Goal: Task Accomplishment & Management: Complete application form

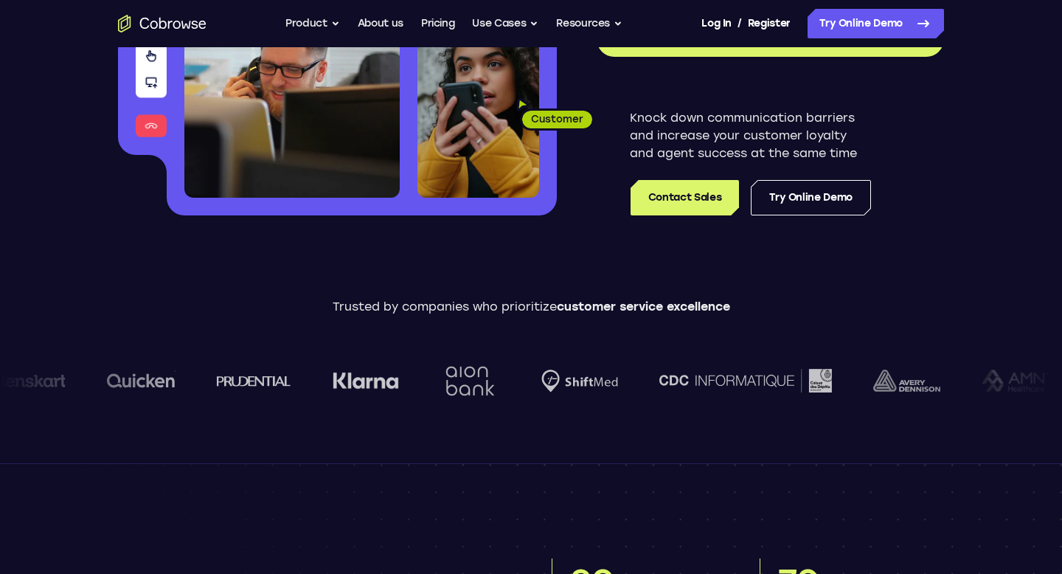
scroll to position [293, 0]
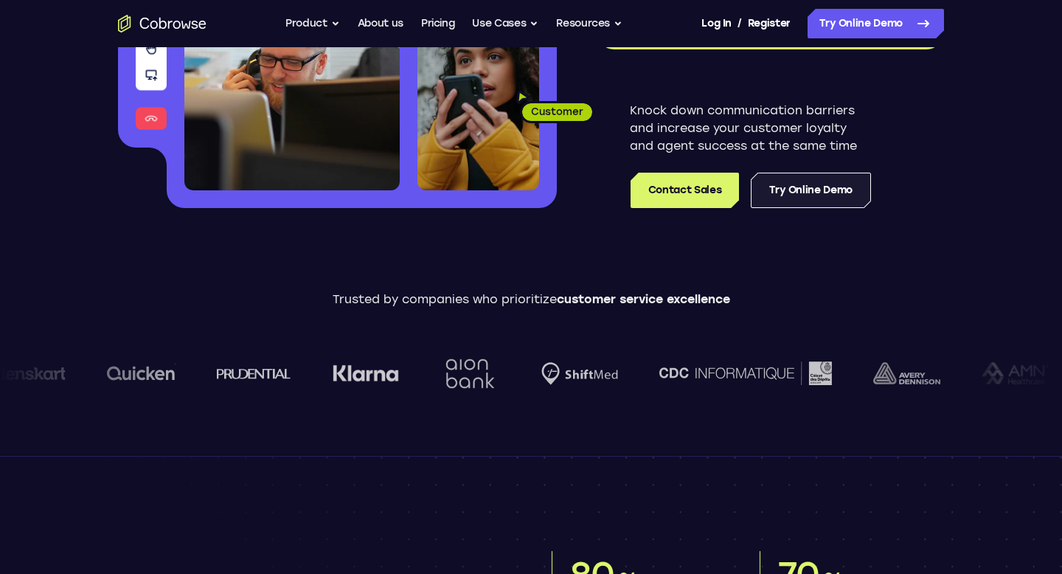
click at [793, 190] on link "Try Online Demo" at bounding box center [811, 190] width 120 height 35
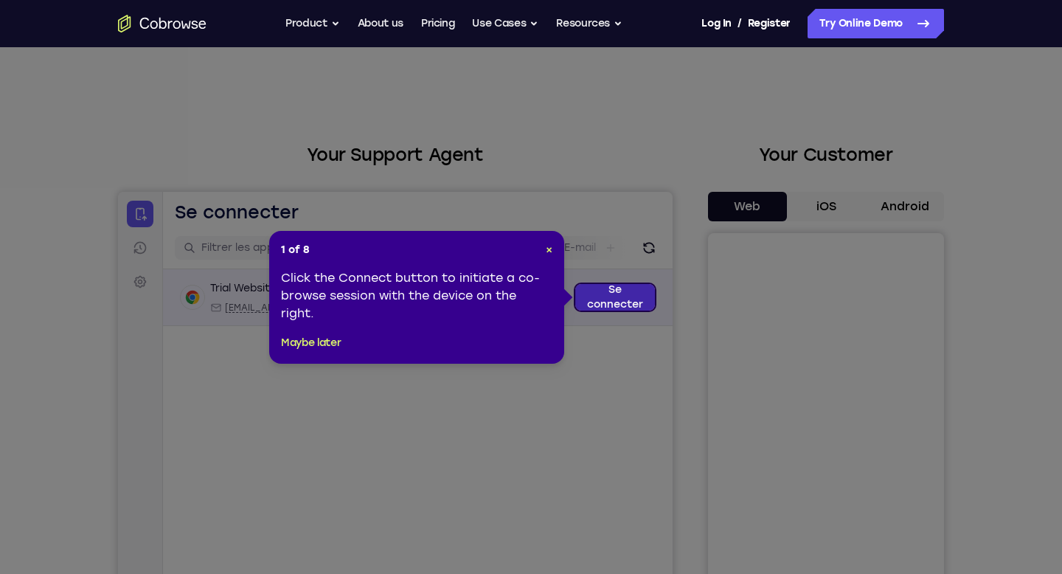
click at [619, 300] on link "Se connecter" at bounding box center [615, 297] width 80 height 27
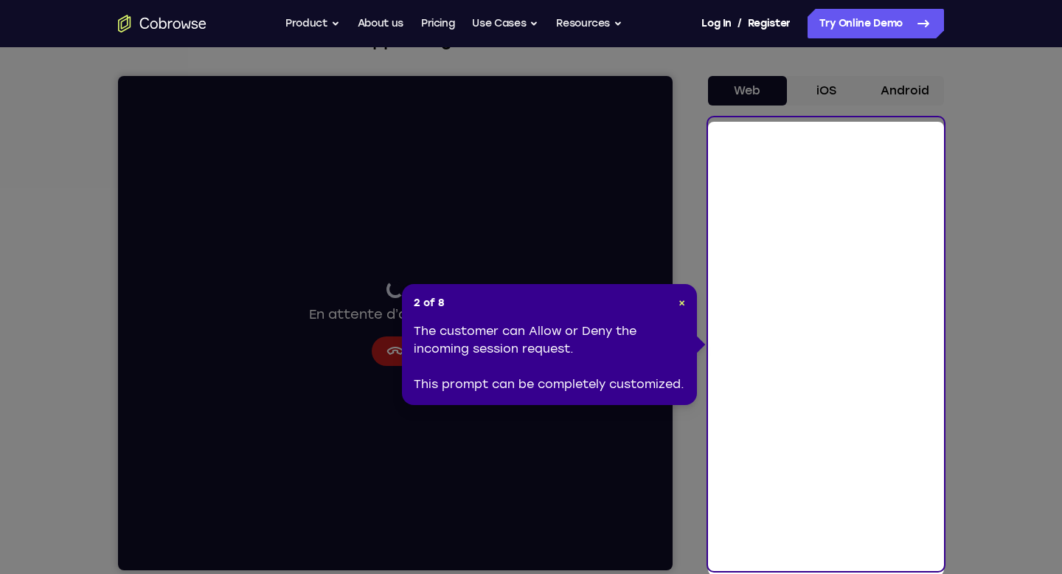
scroll to position [117, 0]
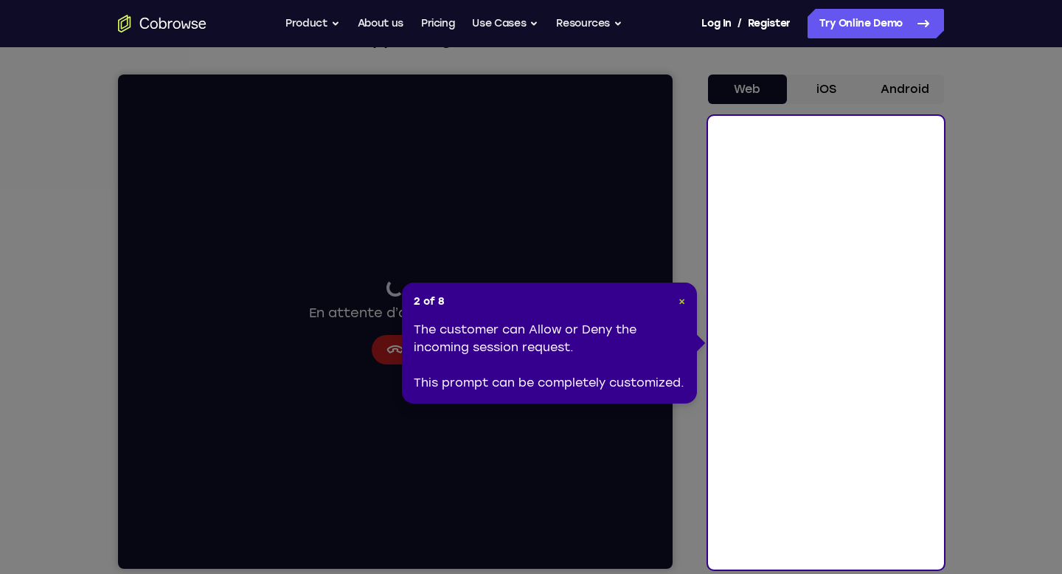
click at [683, 303] on span "×" at bounding box center [681, 301] width 7 height 13
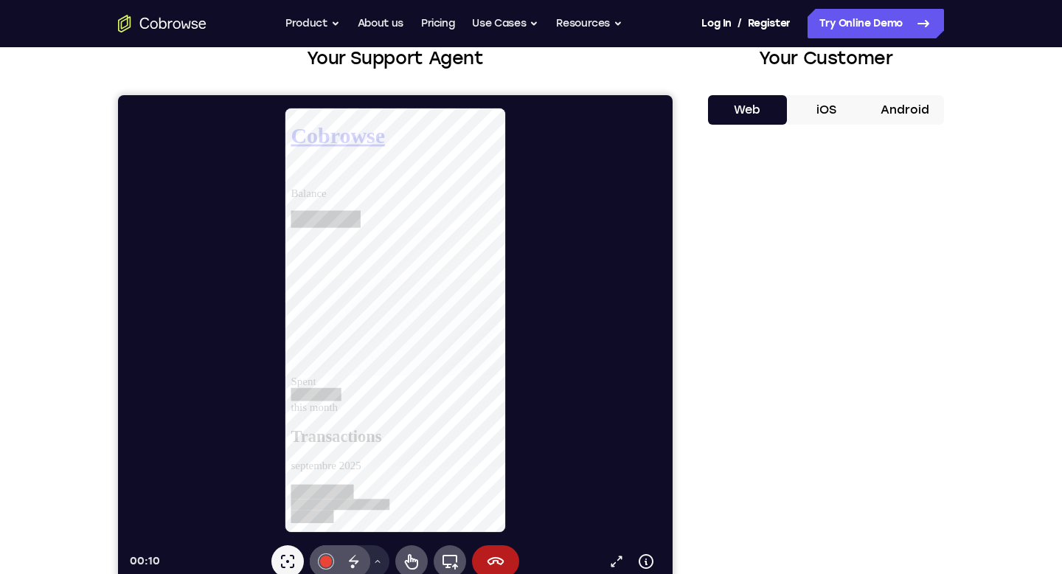
scroll to position [94, 0]
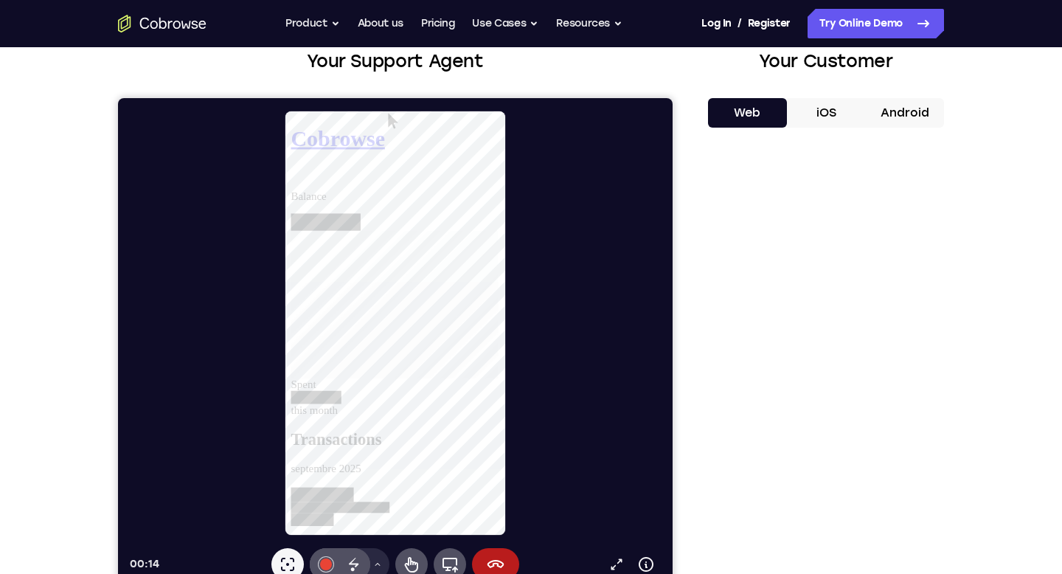
click at [826, 114] on button "iOS" at bounding box center [826, 112] width 79 height 29
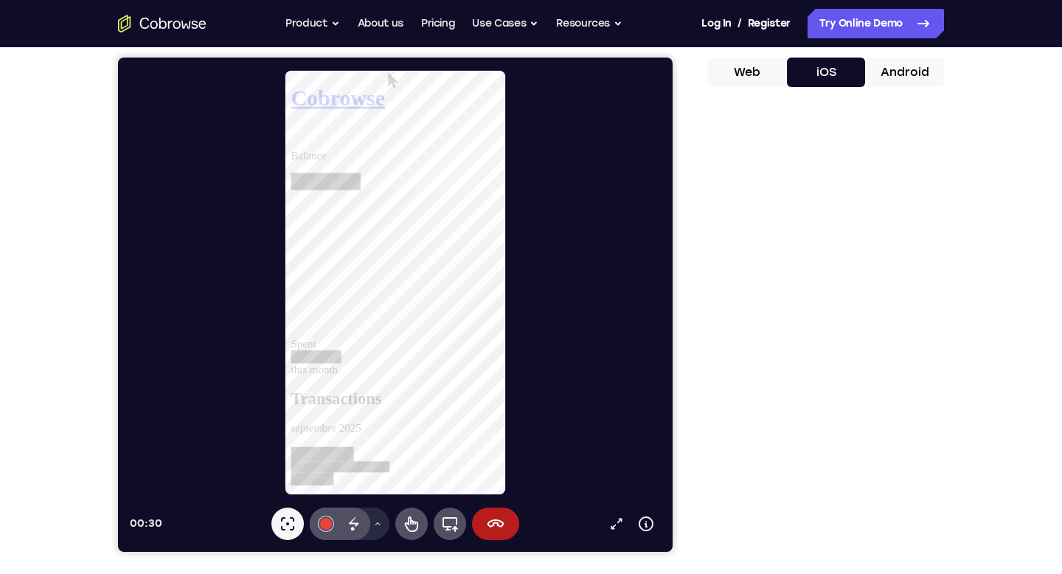
scroll to position [122, 0]
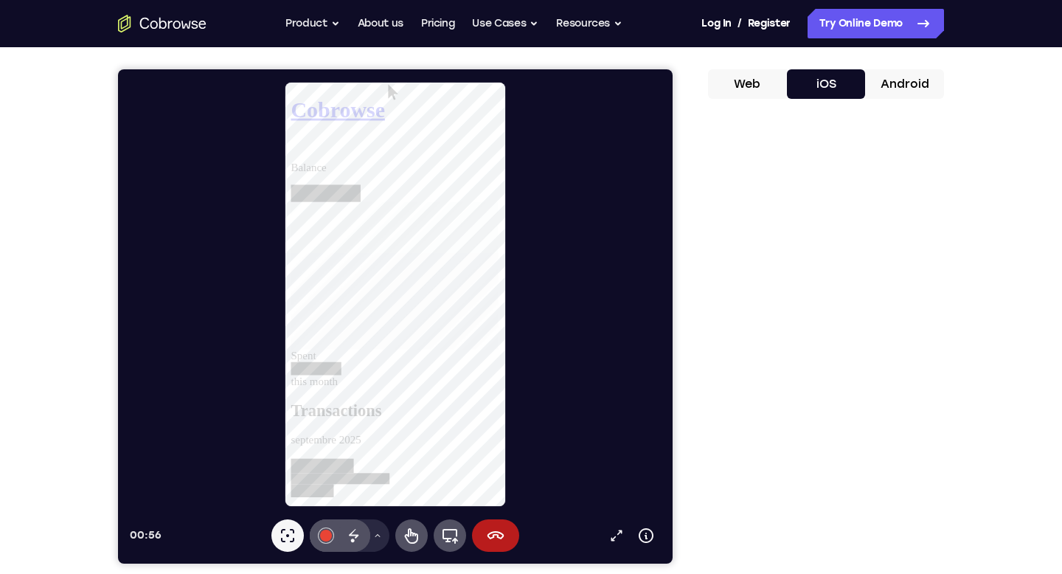
click at [902, 83] on button "Android" at bounding box center [904, 83] width 79 height 29
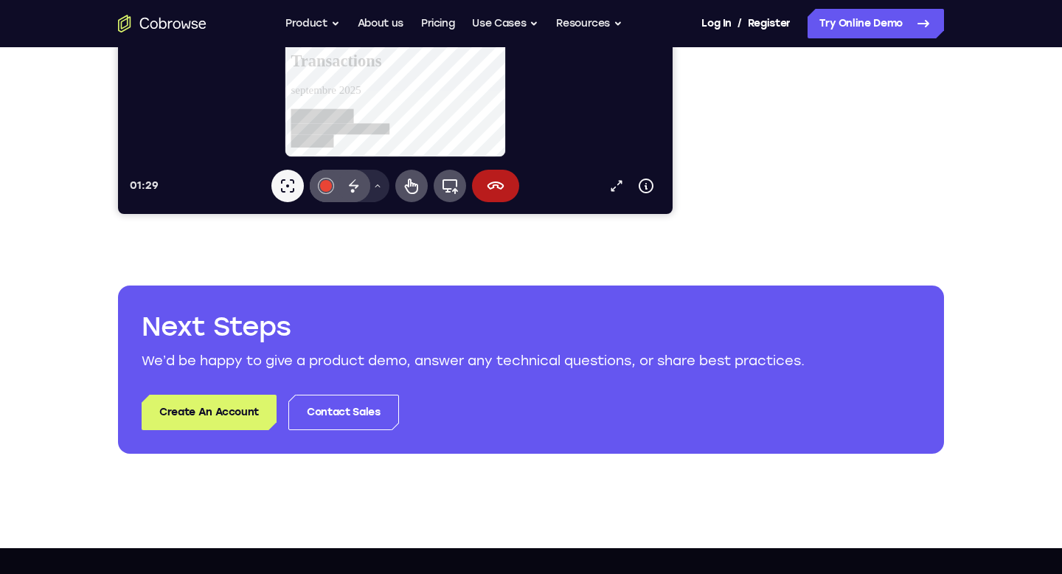
scroll to position [474, 0]
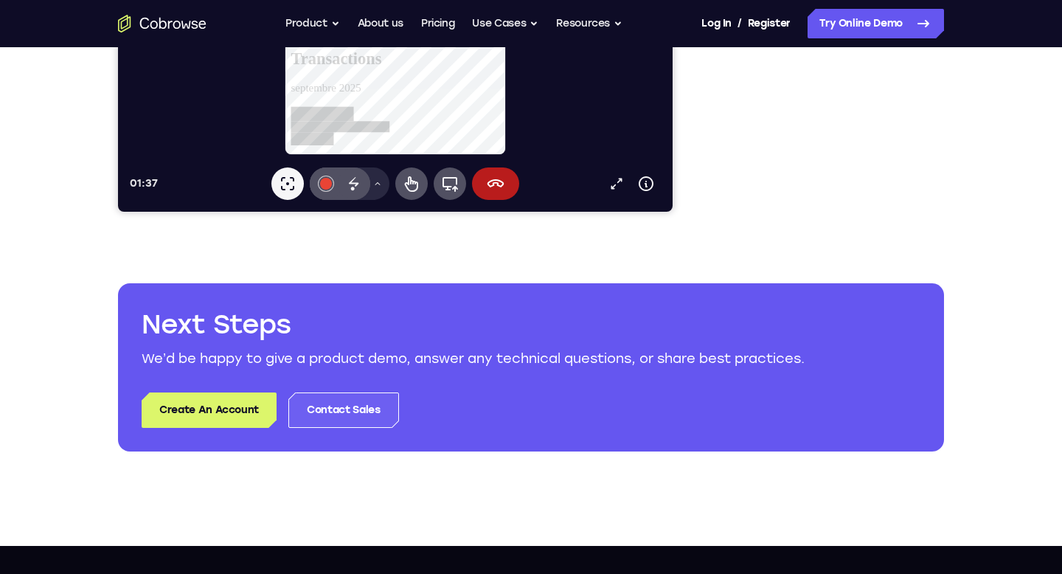
click at [352, 411] on link "Contact Sales" at bounding box center [343, 409] width 110 height 35
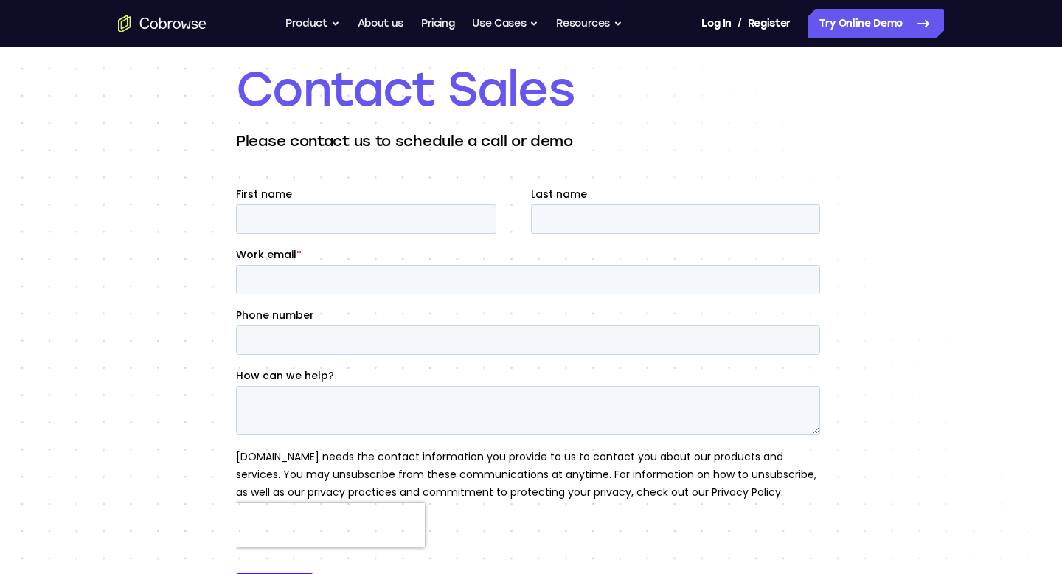
scroll to position [83, 0]
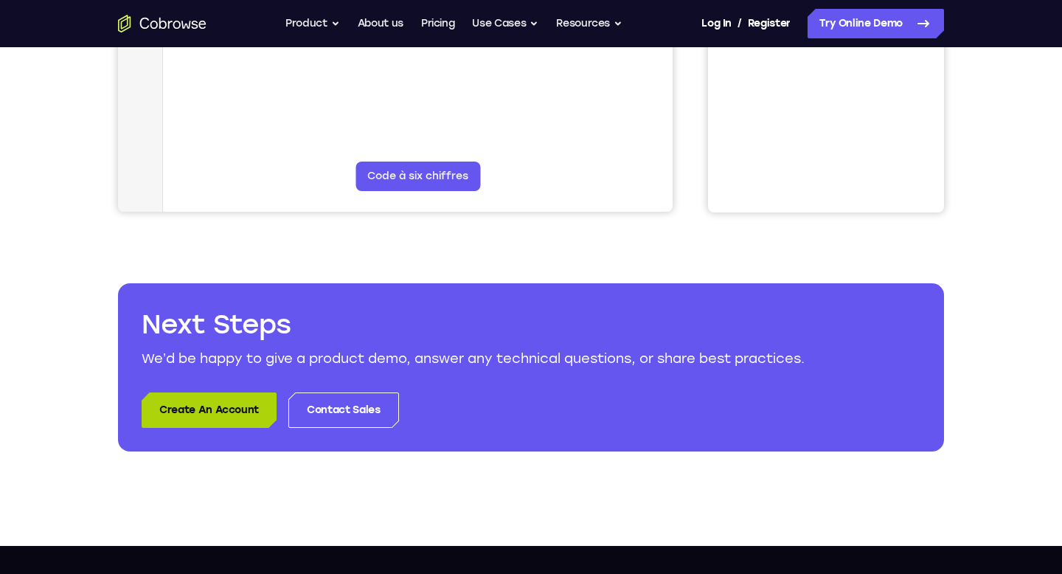
click at [215, 411] on link "Create An Account" at bounding box center [209, 409] width 135 height 35
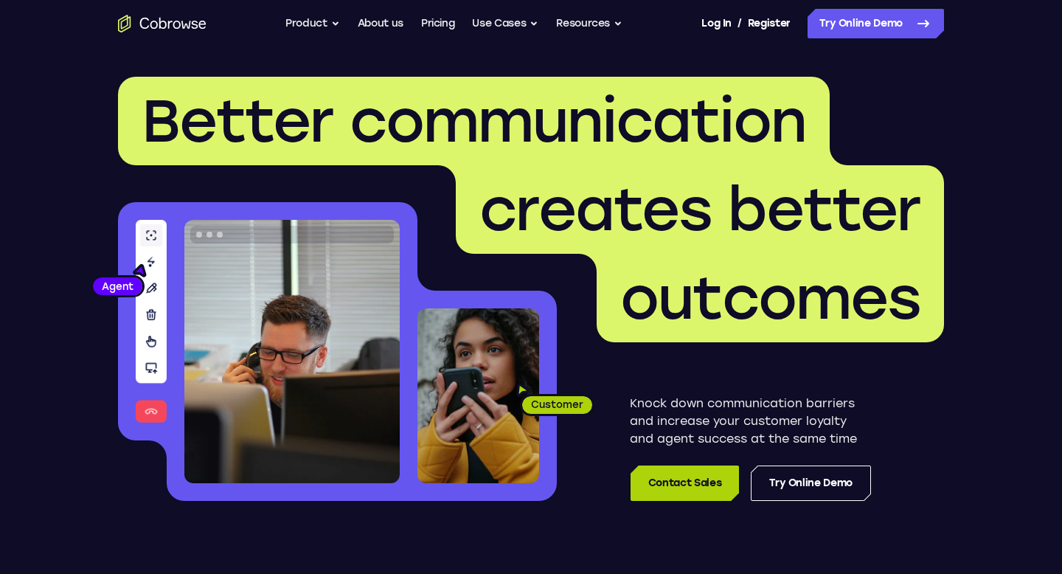
click at [691, 481] on link "Contact Sales" at bounding box center [684, 482] width 108 height 35
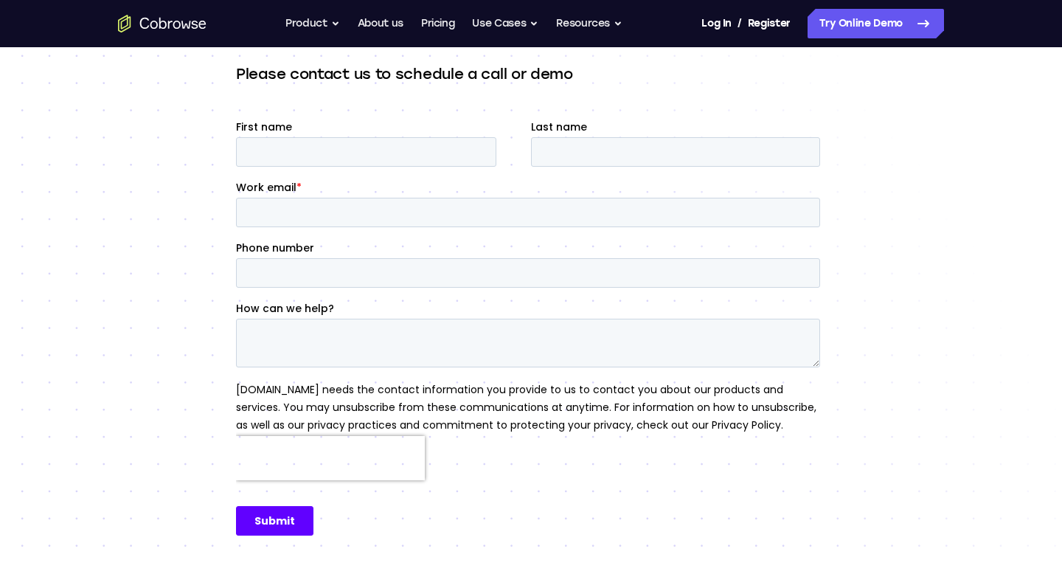
scroll to position [152, 0]
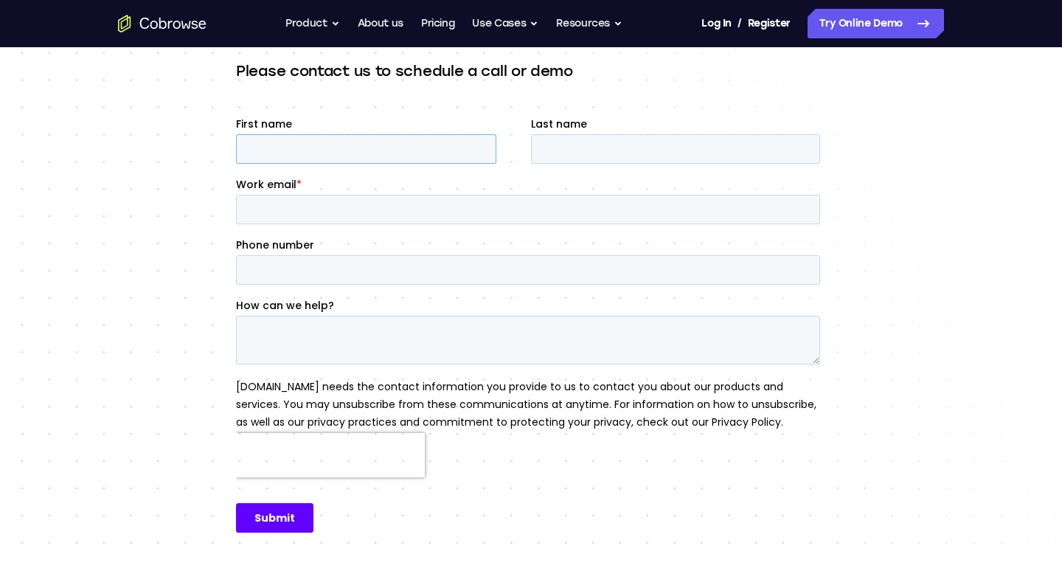
click at [419, 150] on input "First name" at bounding box center [366, 148] width 260 height 29
click at [315, 158] on input "Manoo" at bounding box center [366, 148] width 260 height 29
type input "Manon"
type input "OSSOLA"
click at [255, 212] on input "Work email *" at bounding box center [528, 209] width 584 height 29
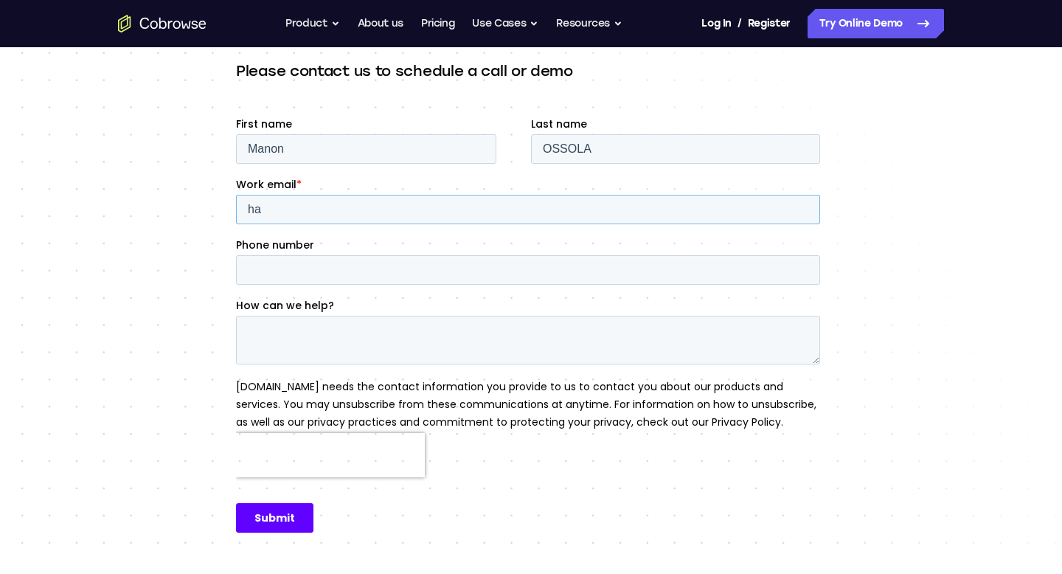
type input "h"
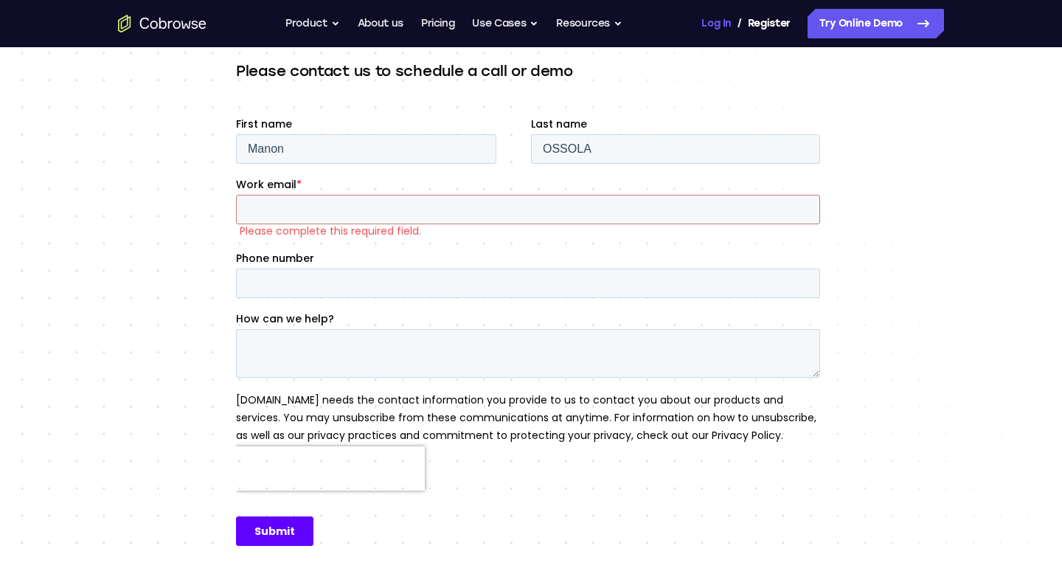
click at [724, 23] on link "Log In" at bounding box center [715, 23] width 29 height 29
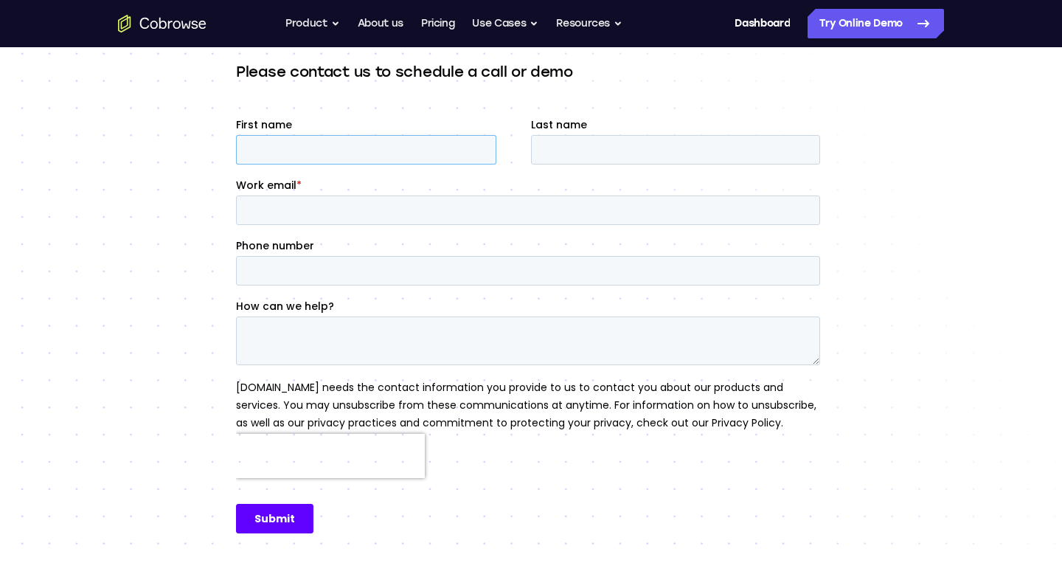
click at [427, 146] on input "First name" at bounding box center [366, 149] width 260 height 29
type input "Manon"
type input "OSSOLA"
type input "contact@happy-manon-nutrition.com"
click at [297, 267] on input "Phone number" at bounding box center [528, 270] width 584 height 29
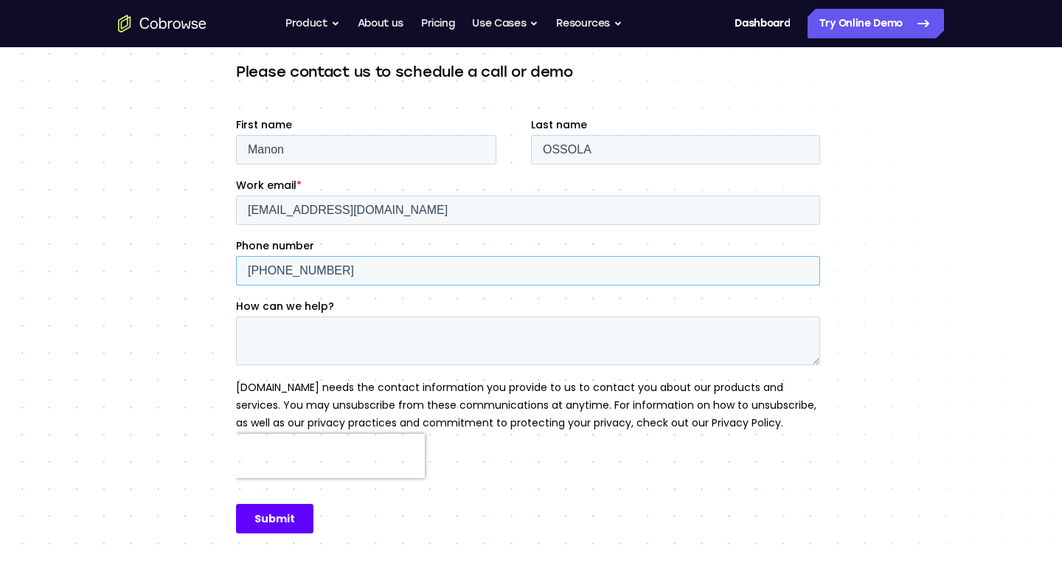
type input "+330658458147"
click at [286, 338] on textarea "How can we help?" at bounding box center [528, 340] width 584 height 49
click at [384, 350] on textarea "Hello ! I'm a French dietician" at bounding box center [528, 340] width 584 height 49
type textarea "Hello ! I'm a French dietician."
drag, startPoint x: 250, startPoint y: 334, endPoint x: 400, endPoint y: 358, distance: 152.3
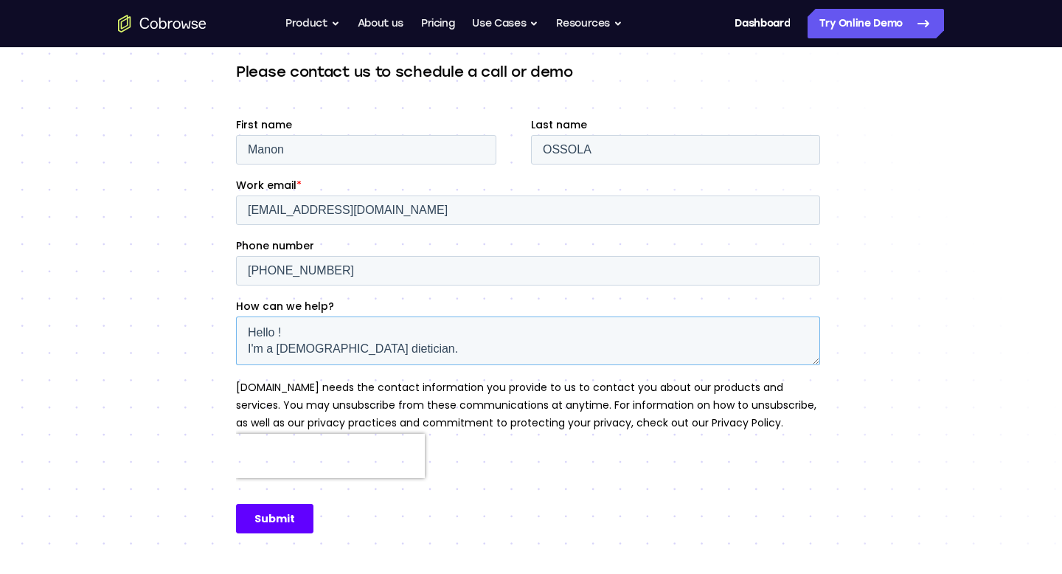
click at [400, 358] on textarea "Hello ! I'm a French dietician." at bounding box center [528, 340] width 584 height 49
paste textarea "Hello, I am a French dietitian. I previously worked as part of the DIetSensor t…"
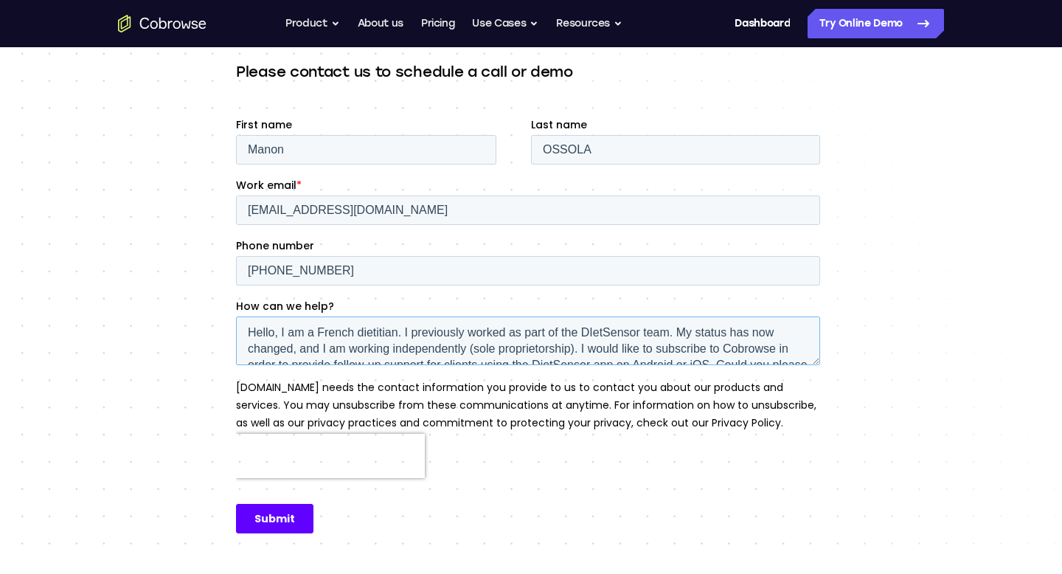
click at [595, 330] on textarea "Hello, I am a French dietitian. I previously worked as part of the DIetSensor t…" at bounding box center [528, 340] width 584 height 49
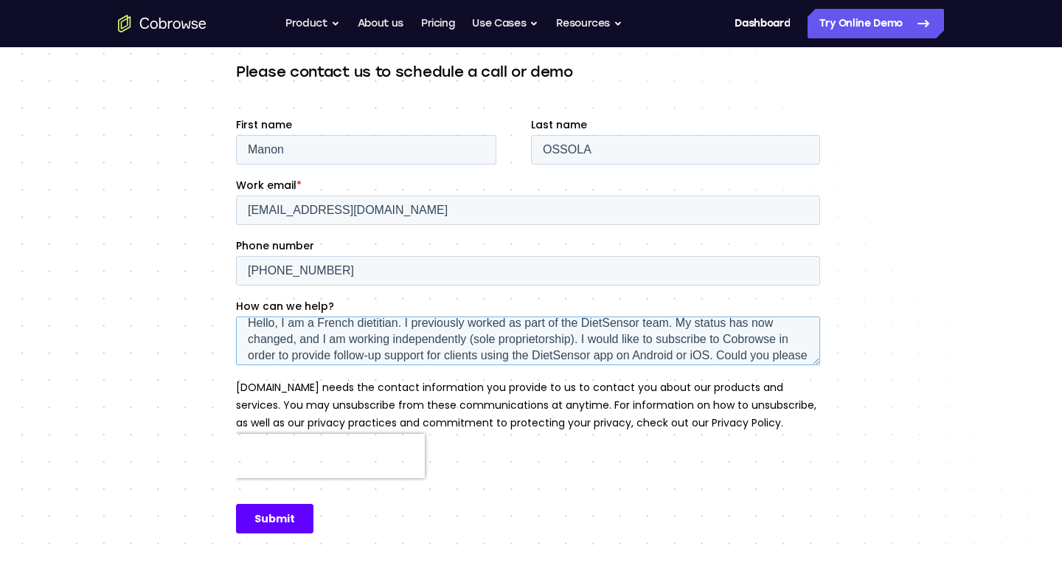
scroll to position [11, 0]
click at [550, 341] on textarea "Hello, I am a French dietitian. I previously worked as part of the DietSensor t…" at bounding box center [528, 340] width 584 height 49
click at [575, 339] on textarea "Hello, I am a French dietitian. I previously worked as part of the DietSensor t…" at bounding box center [528, 340] width 584 height 49
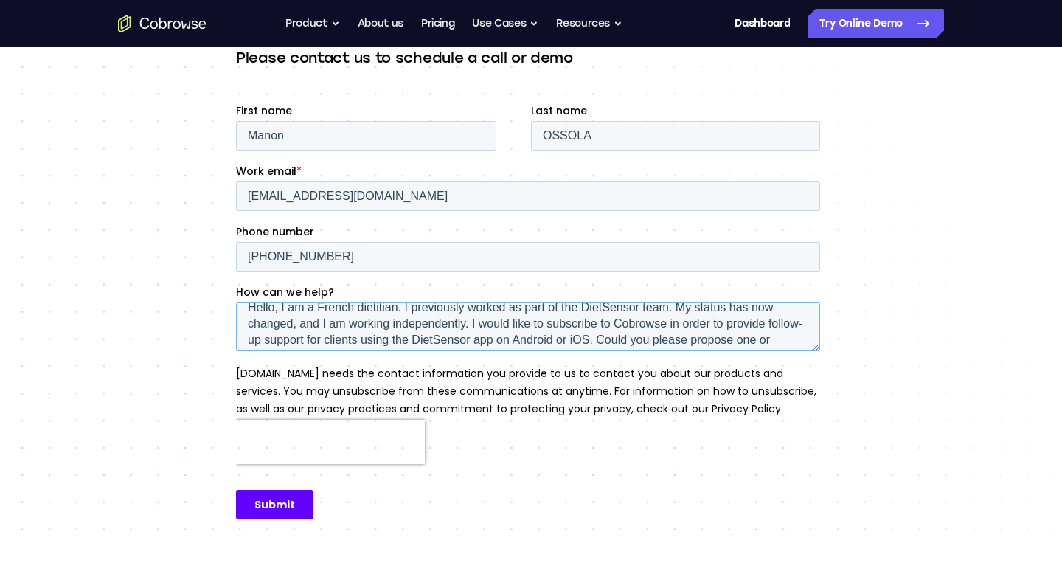
scroll to position [173, 0]
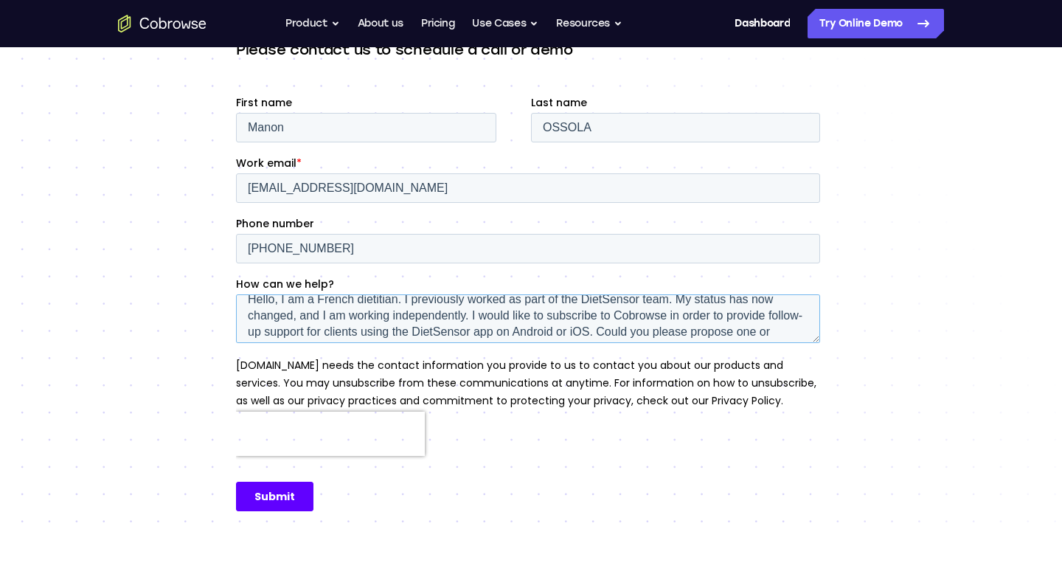
click at [496, 298] on textarea "Hello, I am a French dietitian. I previously worked as part of the DietSensor t…" at bounding box center [528, 318] width 584 height 49
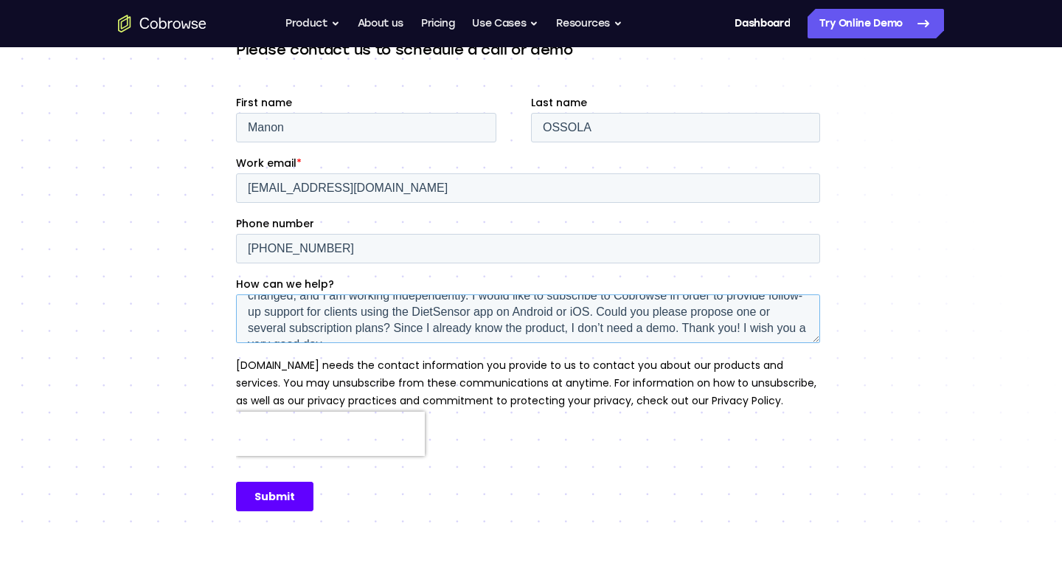
scroll to position [32, 0]
click at [529, 312] on textarea "Hello, I am a French dietitian. I previously worked as part of the DietSensor t…" at bounding box center [528, 318] width 584 height 49
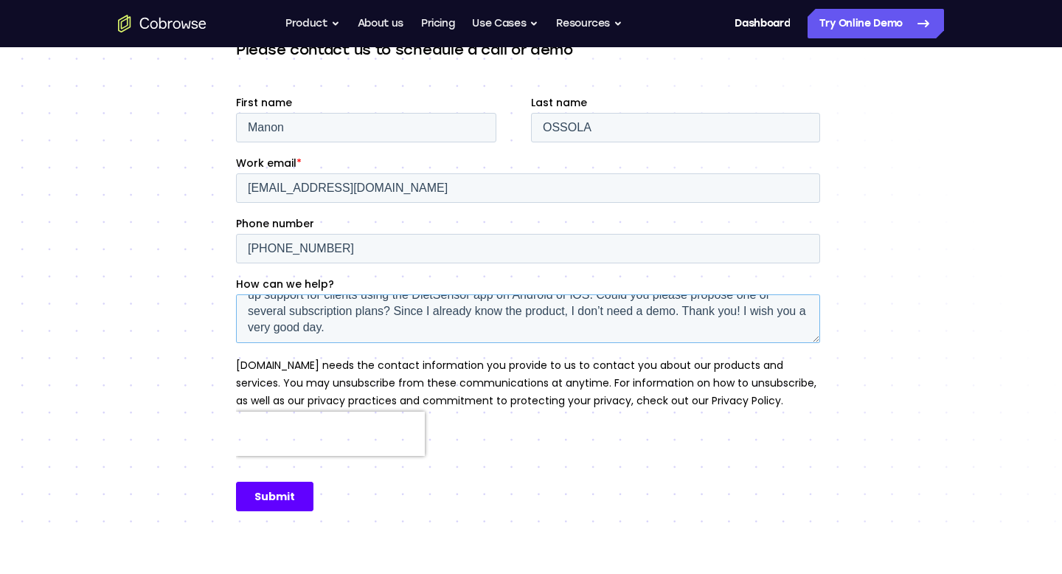
scroll to position [49, 0]
click at [383, 337] on textarea "Hello, I am a French dietitian. I previously worked as part of the DietSensor t…" at bounding box center [528, 318] width 584 height 49
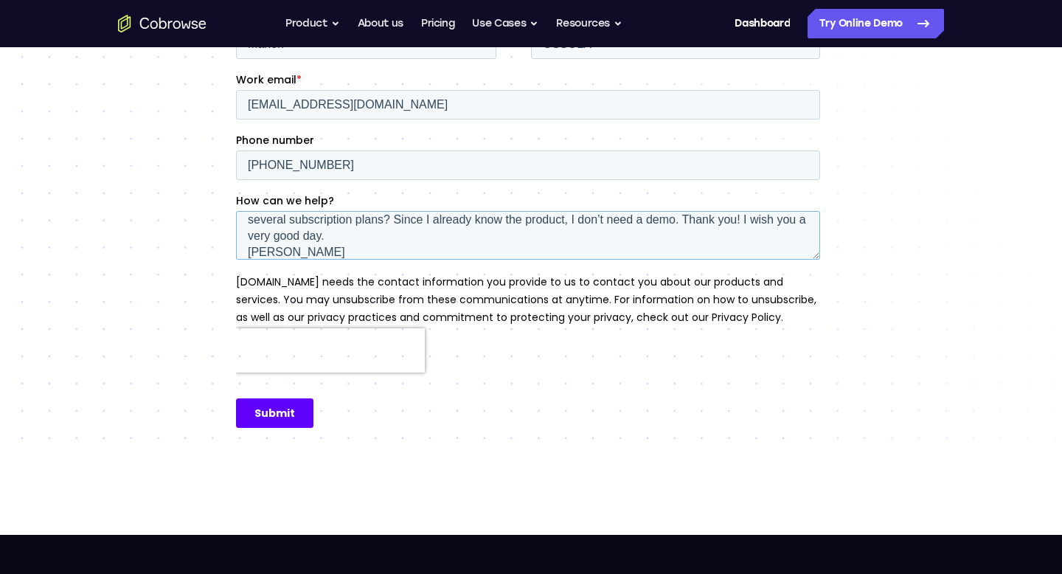
scroll to position [260, 0]
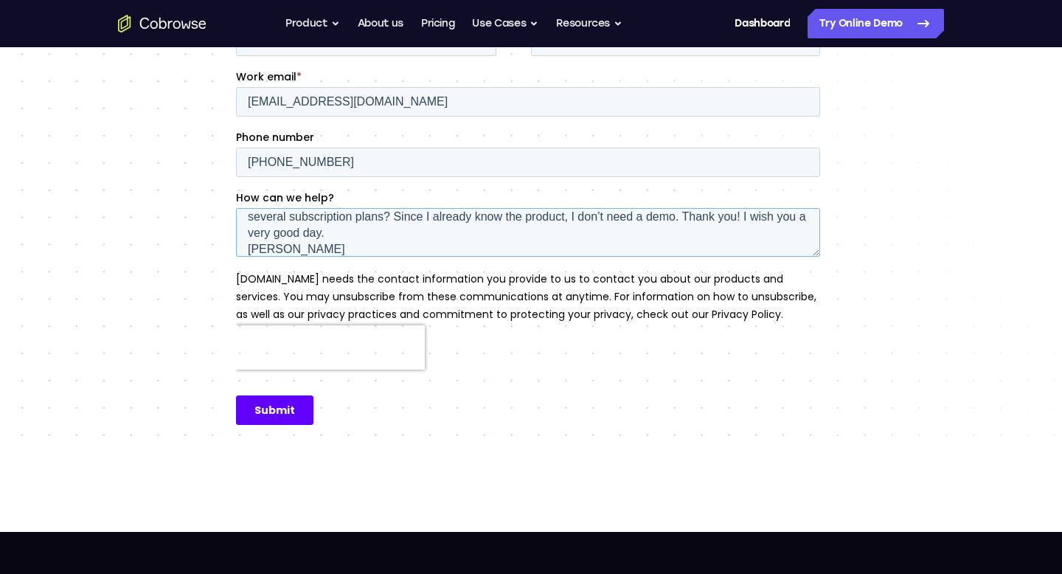
type textarea "Hello, I am a French dietitian. I previously worked as part of the DietSensor t…"
click at [274, 407] on input "Submit" at bounding box center [274, 409] width 77 height 29
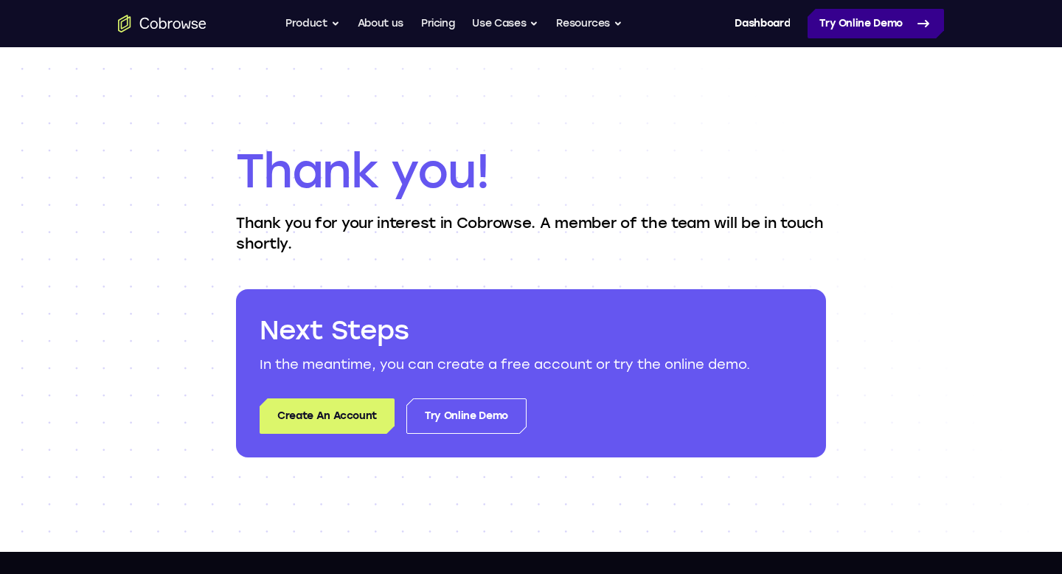
click at [871, 22] on link "Try Online Demo" at bounding box center [875, 23] width 136 height 29
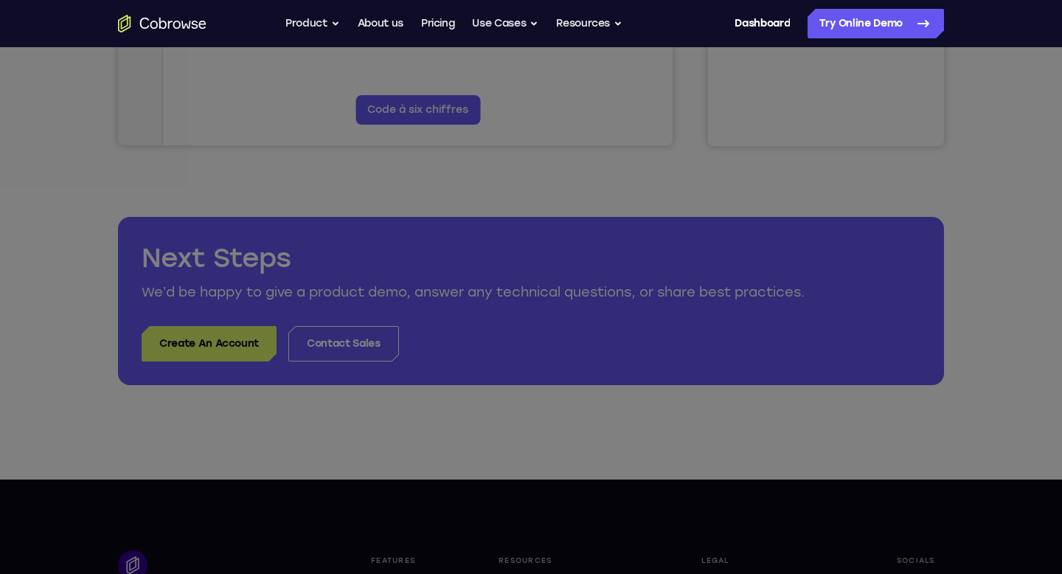
scroll to position [536, 0]
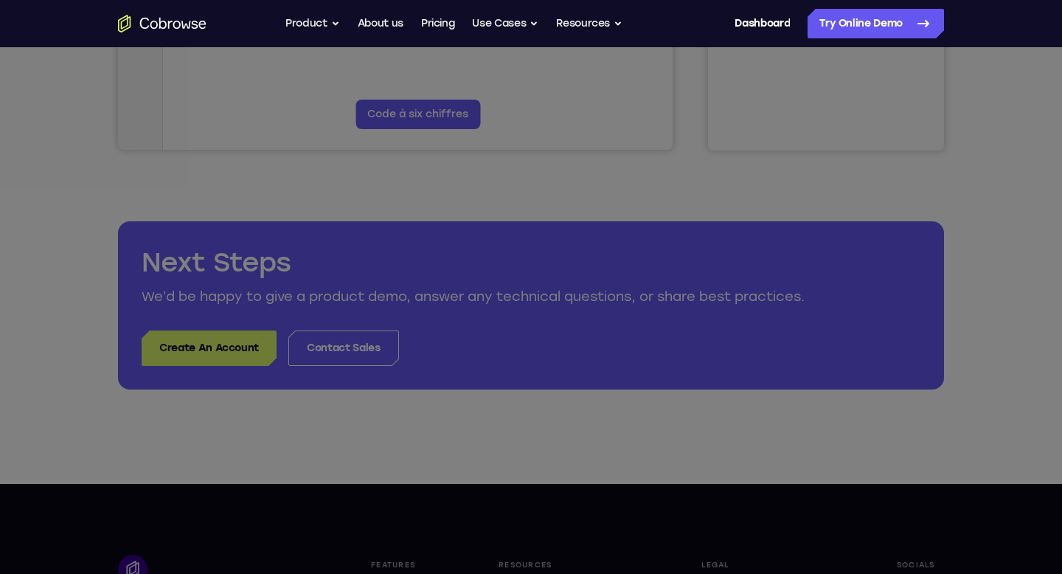
click at [225, 350] on icon at bounding box center [531, 161] width 1062 height 826
click at [222, 346] on icon at bounding box center [531, 161] width 1062 height 826
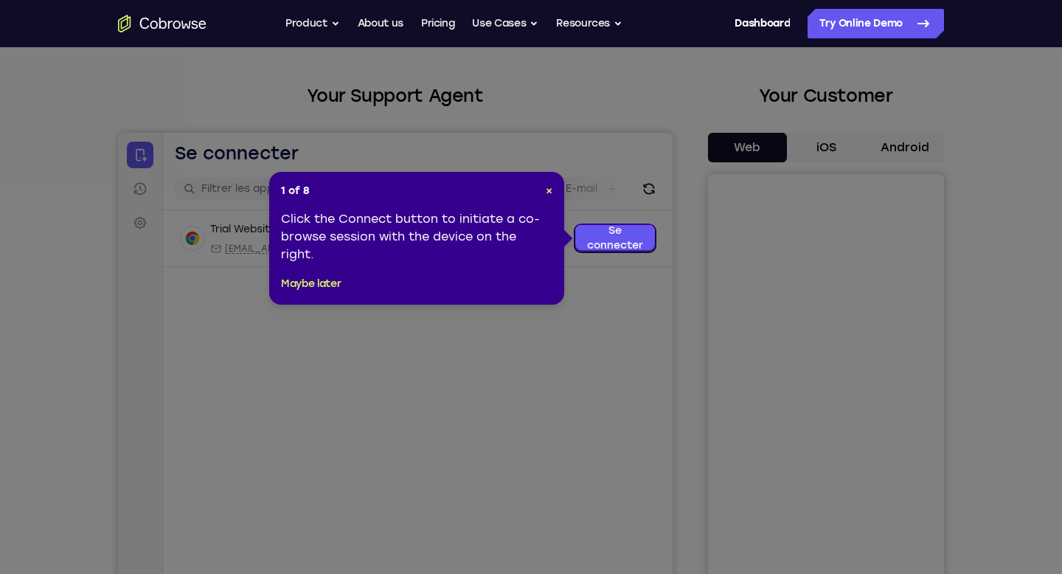
scroll to position [49, 0]
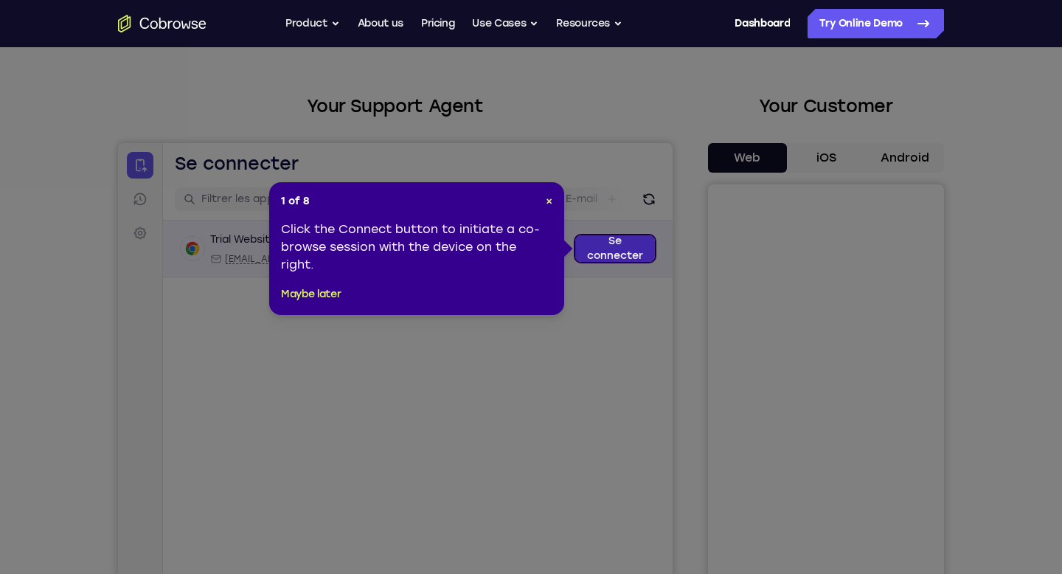
click at [613, 247] on link "Se connecter" at bounding box center [615, 248] width 80 height 27
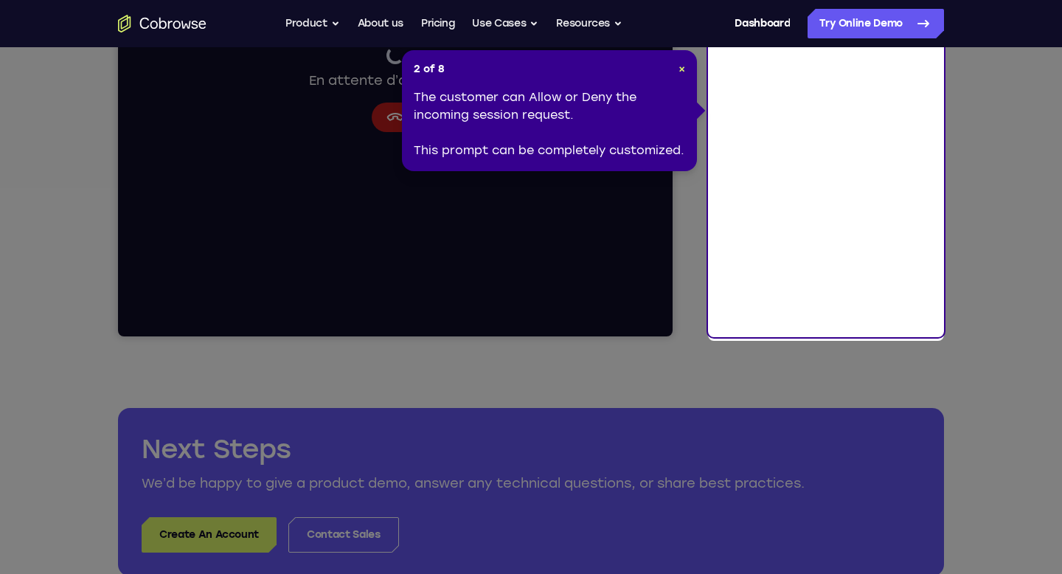
scroll to position [352, 0]
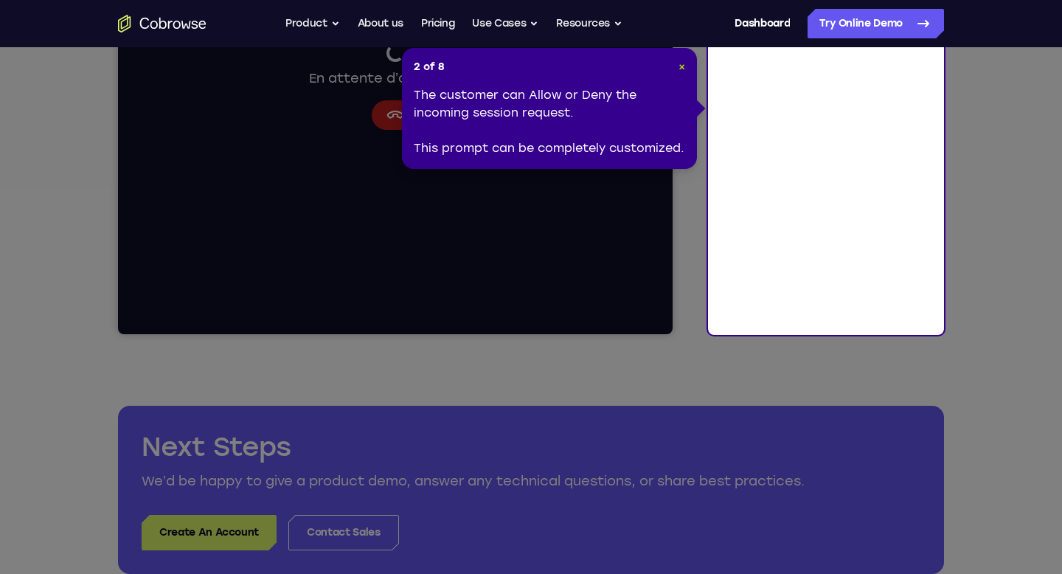
click at [681, 69] on span "×" at bounding box center [681, 66] width 7 height 13
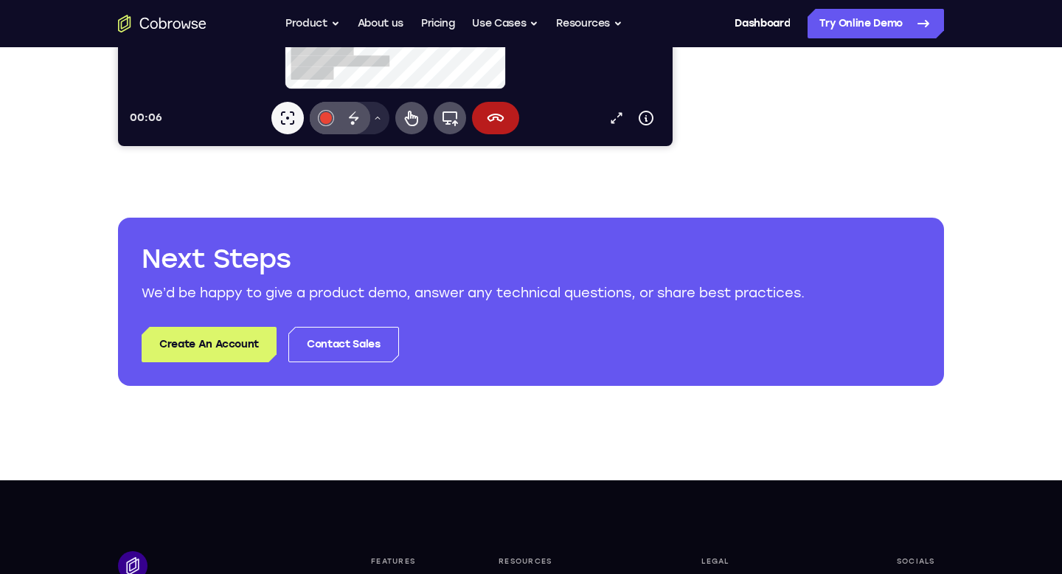
scroll to position [543, 0]
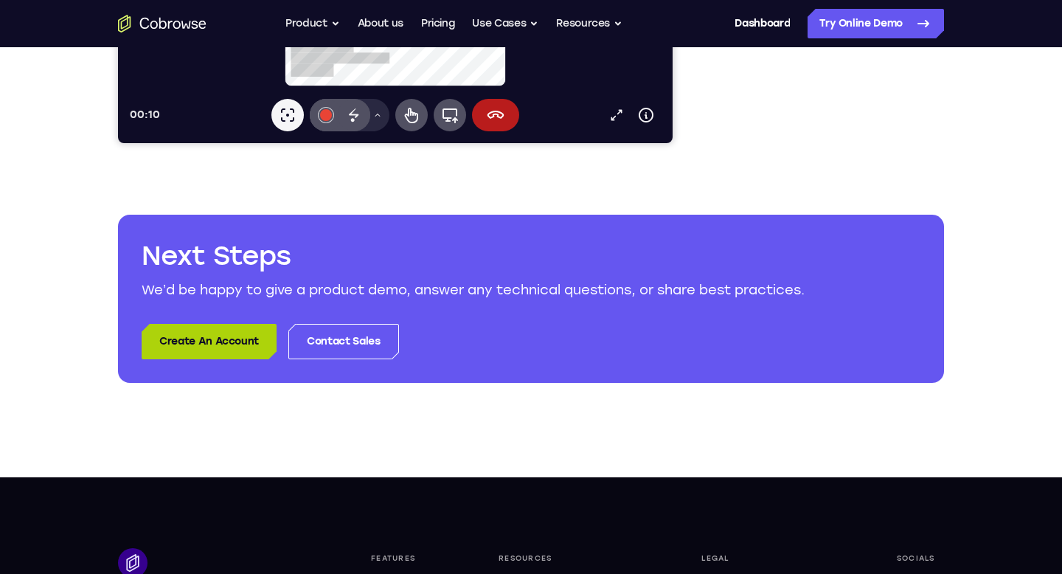
click at [236, 340] on link "Create An Account" at bounding box center [209, 341] width 135 height 35
